Goal: Information Seeking & Learning: Learn about a topic

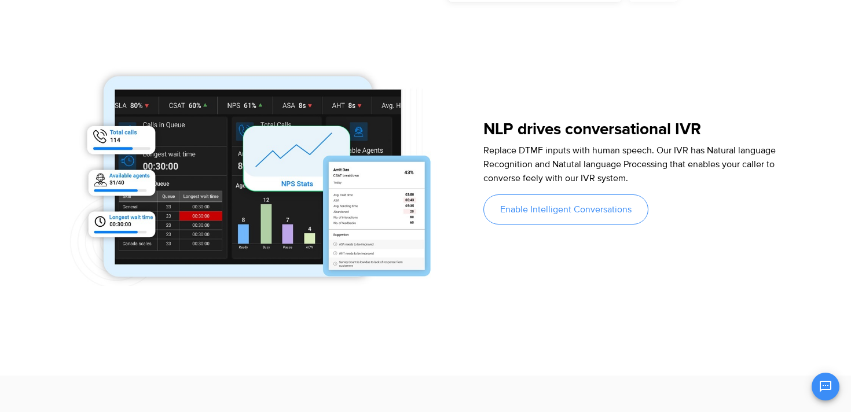
scroll to position [1020, 0]
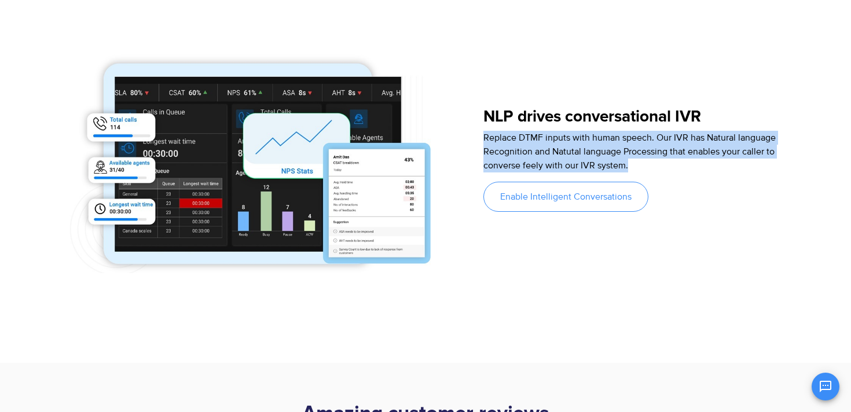
drag, startPoint x: 498, startPoint y: 136, endPoint x: 679, endPoint y: 175, distance: 185.3
click at [679, 175] on div "Replace DTMF inputs with human speech. Our IVR has Natural language Recognition…" at bounding box center [634, 156] width 303 height 51
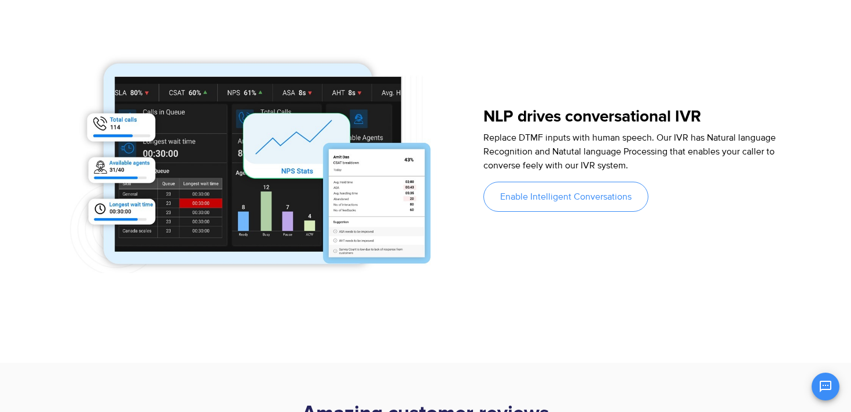
click at [679, 175] on div "Replace DTMF inputs with human speech. Our IVR has Natural language Recognition…" at bounding box center [634, 156] width 303 height 51
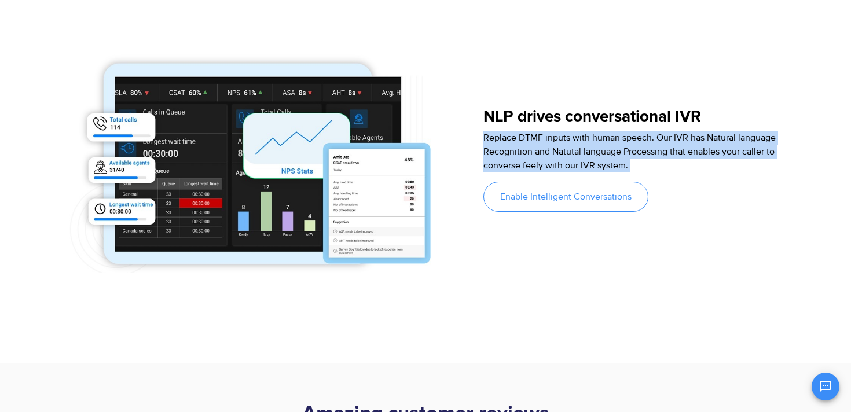
click at [679, 175] on div "Replace DTMF inputs with human speech. Our IVR has Natural language Recognition…" at bounding box center [634, 156] width 303 height 51
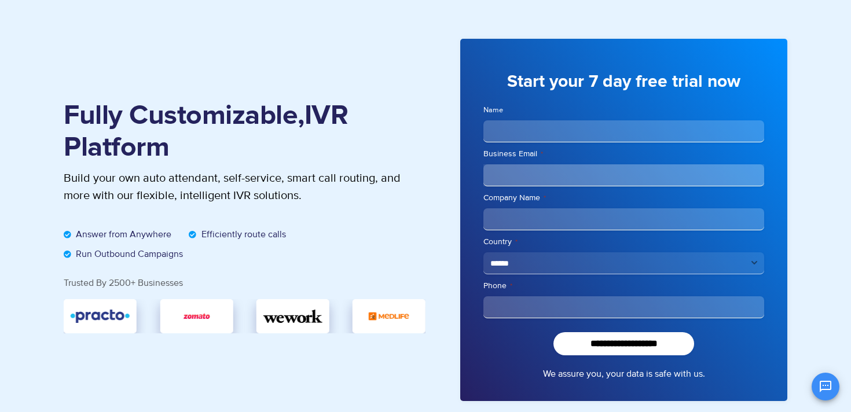
scroll to position [0, 0]
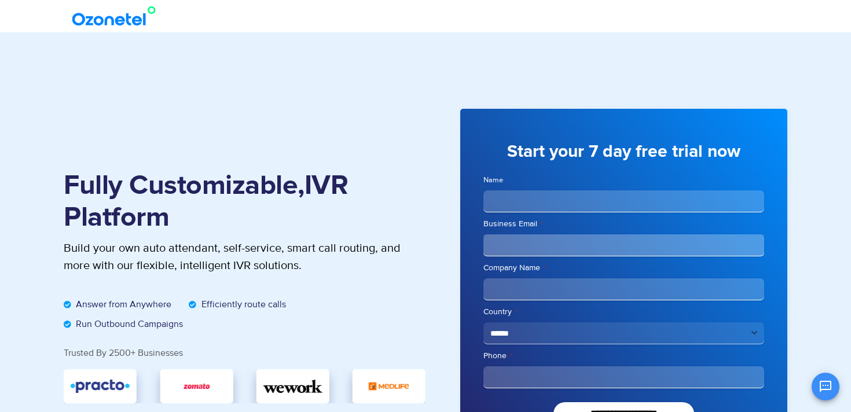
click at [116, 6] on img at bounding box center [116, 16] width 94 height 21
click at [118, 10] on img at bounding box center [116, 16] width 94 height 21
click at [118, 14] on img at bounding box center [116, 16] width 94 height 21
click at [117, 19] on img at bounding box center [116, 16] width 94 height 21
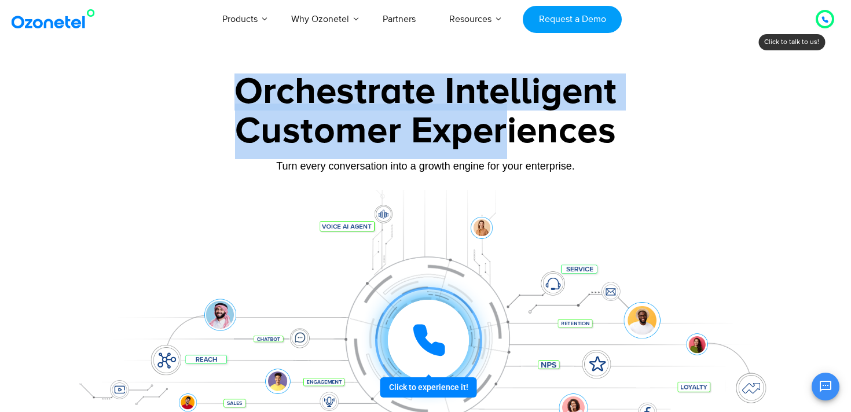
drag, startPoint x: 237, startPoint y: 80, endPoint x: 515, endPoint y: 128, distance: 282.5
click at [515, 130] on div "Orchestrate Intelligent Customer Experiences Turn every conversation into a gro…" at bounding box center [425, 265] width 723 height 383
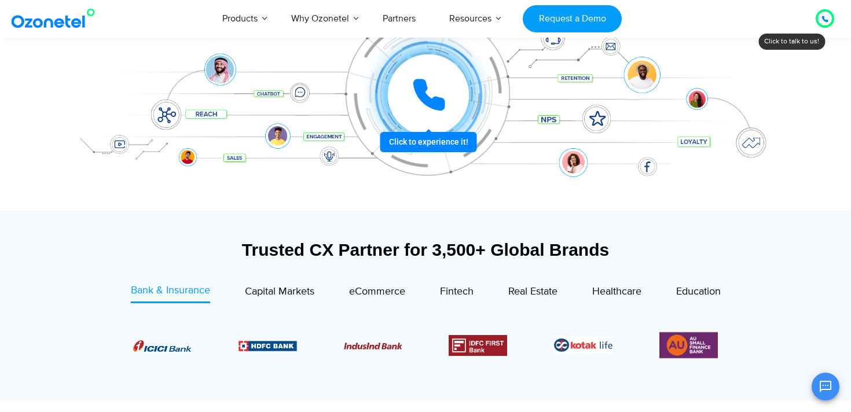
scroll to position [244, 0]
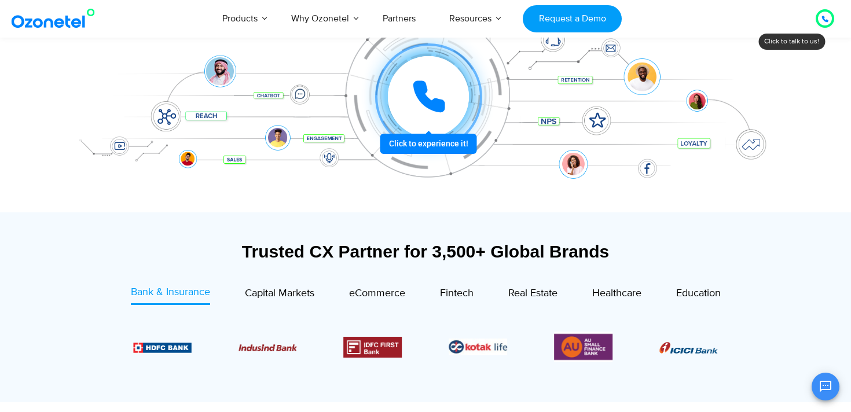
click at [432, 136] on div at bounding box center [428, 96] width 81 height 81
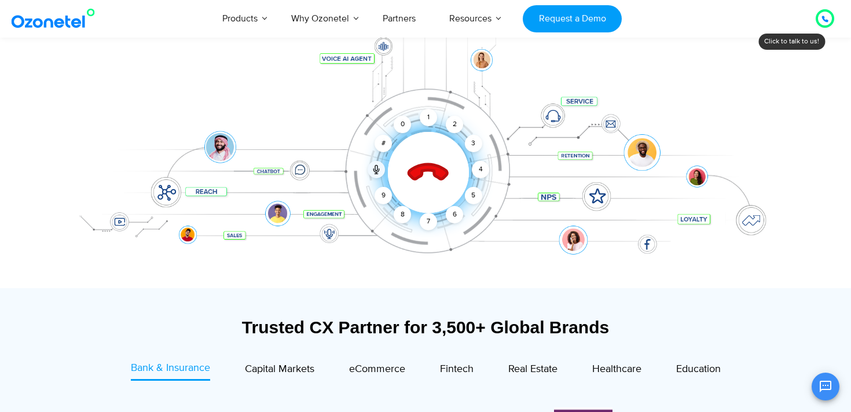
scroll to position [168, 0]
click at [428, 115] on div "1" at bounding box center [428, 116] width 17 height 17
click at [454, 126] on div "2" at bounding box center [454, 123] width 17 height 17
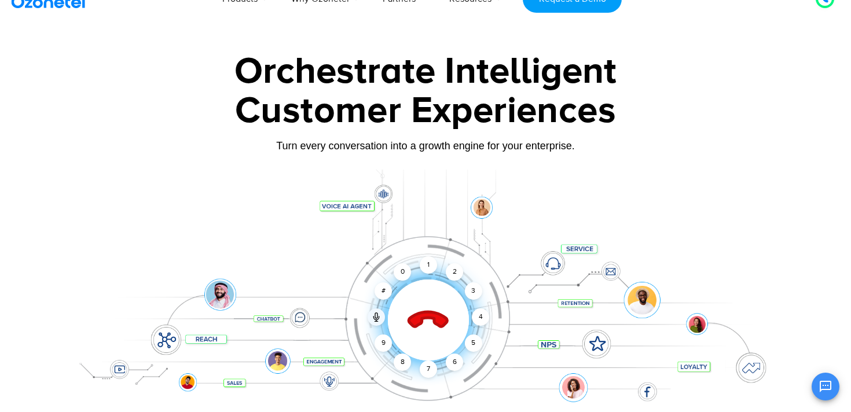
scroll to position [0, 0]
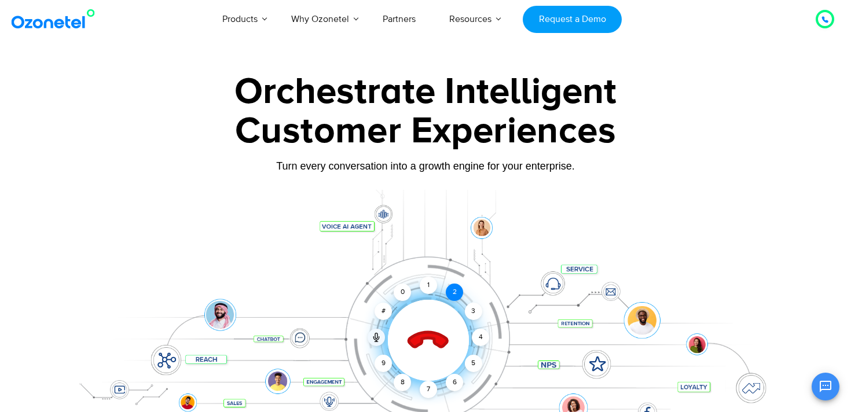
click at [455, 291] on div "2" at bounding box center [454, 292] width 17 height 17
click at [458, 293] on div "2" at bounding box center [454, 292] width 17 height 17
click at [457, 292] on div "2" at bounding box center [454, 292] width 17 height 17
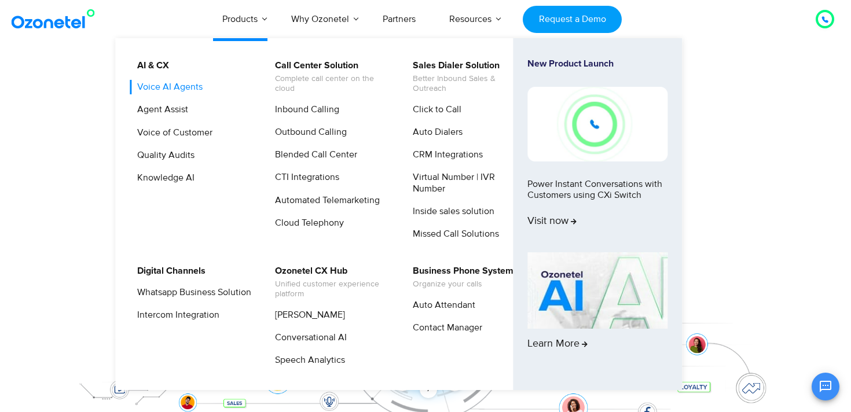
click at [183, 90] on link "Voice AI Agents" at bounding box center [167, 87] width 75 height 14
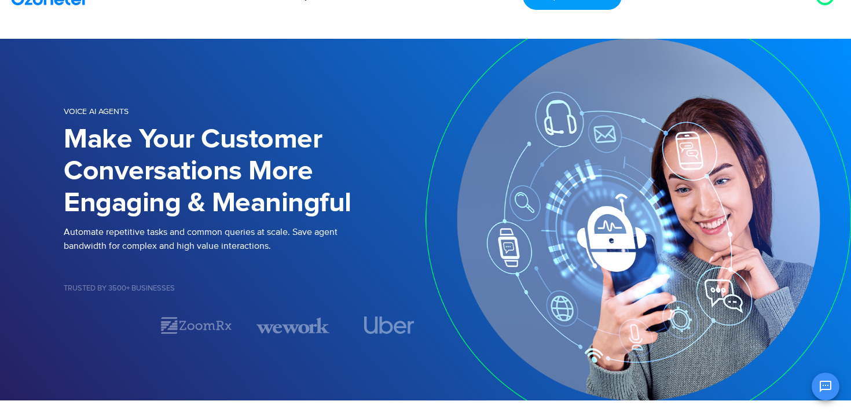
scroll to position [31, 0]
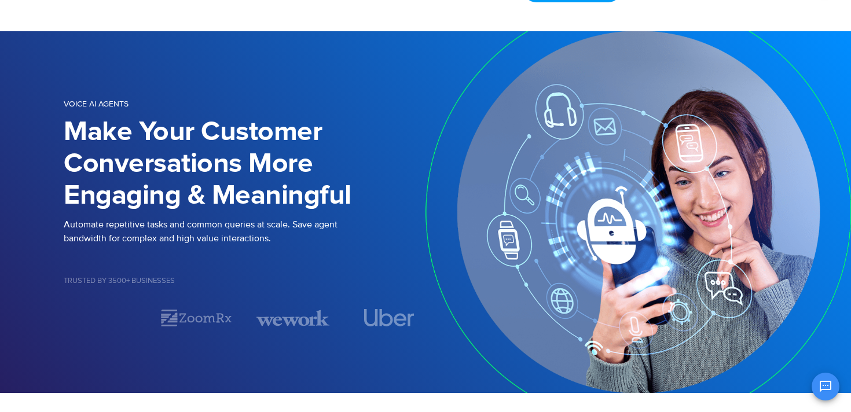
drag, startPoint x: 287, startPoint y: 268, endPoint x: 273, endPoint y: 263, distance: 14.8
click at [272, 259] on div "Voice AI Agents Make Your Customer Conversations More Engaging & Meaningful Aut…" at bounding box center [245, 213] width 362 height 232
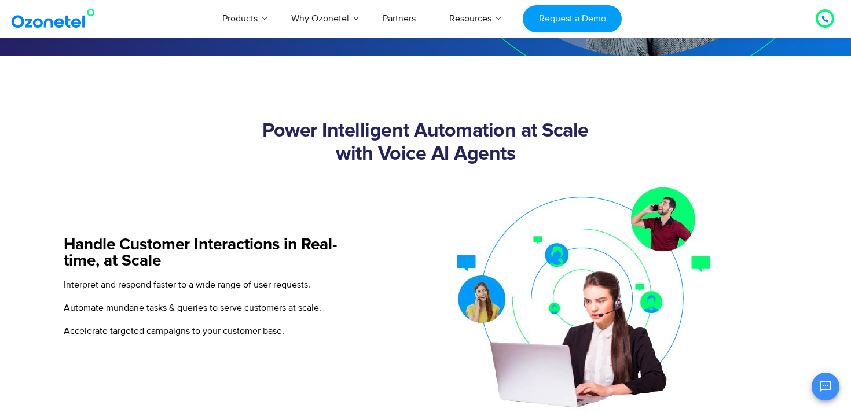
scroll to position [495, 0]
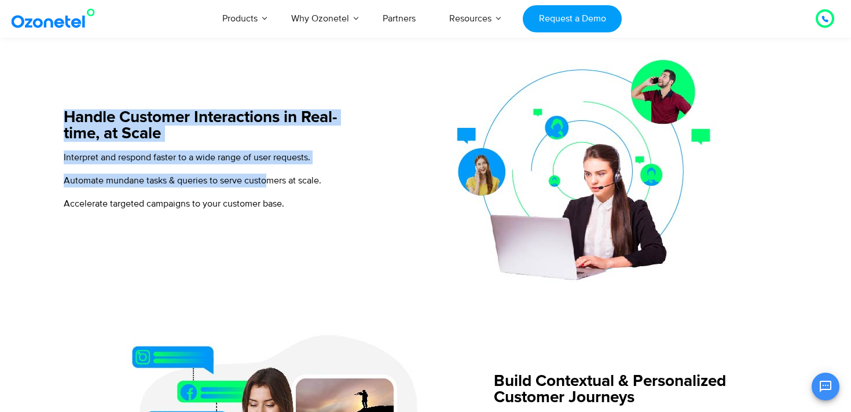
drag, startPoint x: 243, startPoint y: 113, endPoint x: 282, endPoint y: 229, distance: 121.5
click at [273, 200] on div "Handle Customer Interactions in Real-time, at Scale Interpret and respond faste…" at bounding box center [216, 164] width 304 height 237
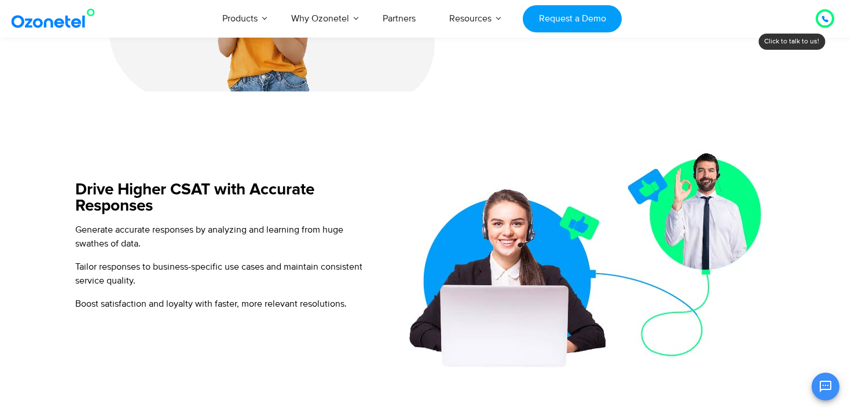
scroll to position [1196, 0]
